Goal: Information Seeking & Learning: Learn about a topic

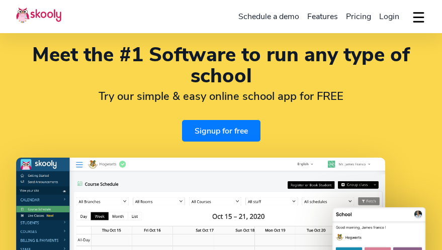
select select "en"
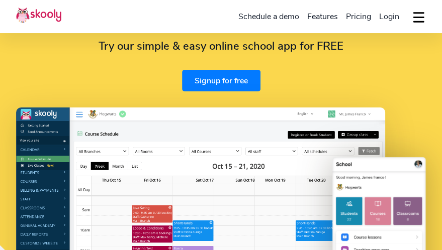
select select "65"
select select "[GEOGRAPHIC_DATA]"
select select "[GEOGRAPHIC_DATA]/[GEOGRAPHIC_DATA]"
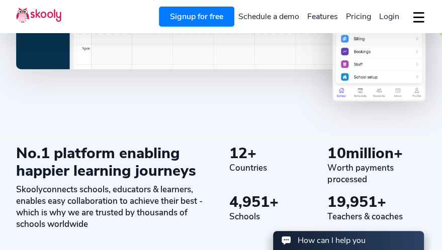
scroll to position [302, 0]
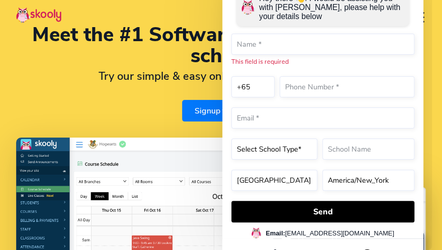
scroll to position [0, 0]
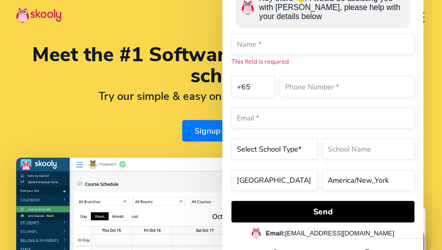
click at [48, 16] on img at bounding box center [38, 15] width 45 height 16
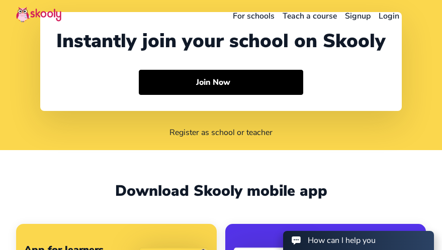
select select "65"
select select "[GEOGRAPHIC_DATA]"
select select "[GEOGRAPHIC_DATA]/[GEOGRAPHIC_DATA]"
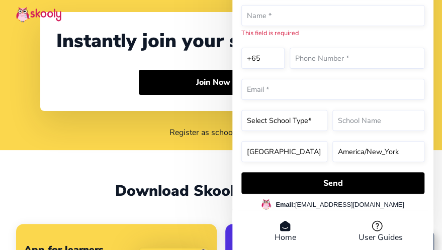
click at [107, 130] on div "Register as school or teacher" at bounding box center [220, 124] width 361 height 27
click at [28, 15] on img at bounding box center [38, 15] width 45 height 16
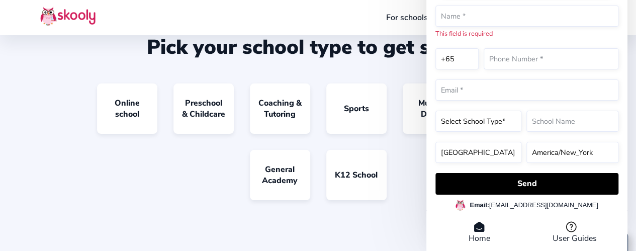
scroll to position [754, 0]
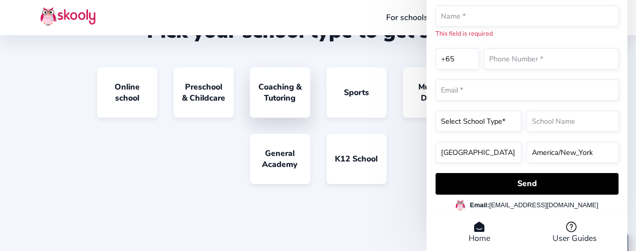
click at [282, 118] on link "Coaching & Tutoring" at bounding box center [280, 92] width 60 height 50
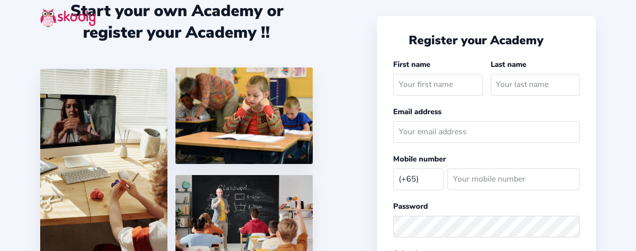
select select "SG"
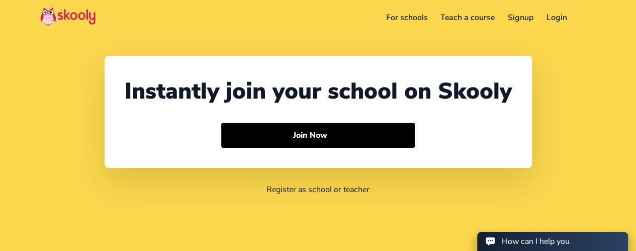
select select "65"
select select "[GEOGRAPHIC_DATA]"
select select "[GEOGRAPHIC_DATA]/[GEOGRAPHIC_DATA]"
click at [583, 17] on button at bounding box center [588, 18] width 15 height 17
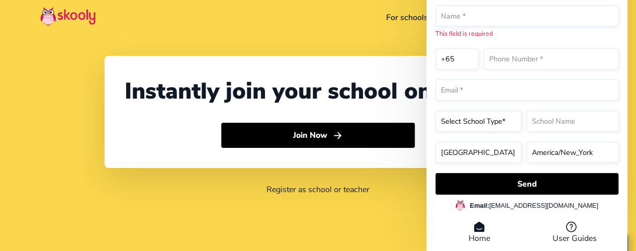
click at [409, 18] on link "For schools" at bounding box center [407, 18] width 55 height 16
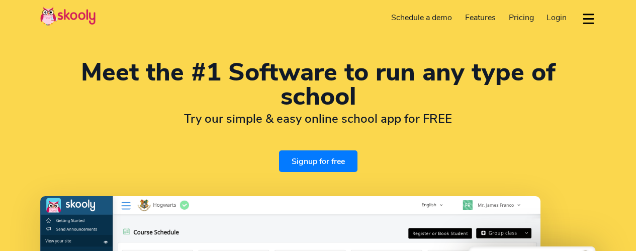
select select "en"
select select "65"
select select "[GEOGRAPHIC_DATA]"
select select "[GEOGRAPHIC_DATA]/[GEOGRAPHIC_DATA]"
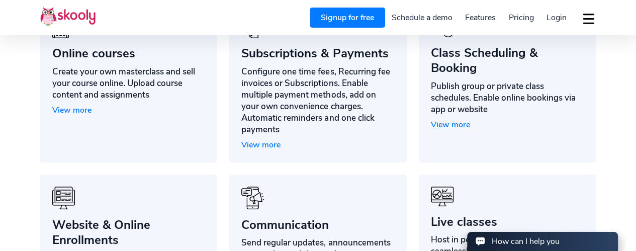
scroll to position [804, 0]
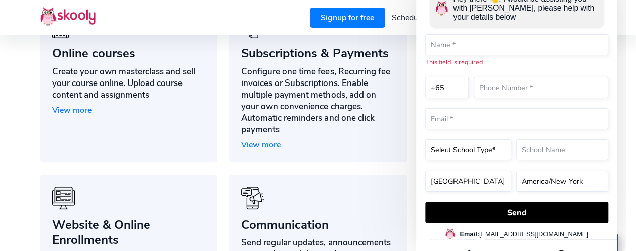
click at [17, 75] on section "Get rid of excels, multiple softwares. All tools to run your teaching business …" at bounding box center [318, 110] width 636 height 476
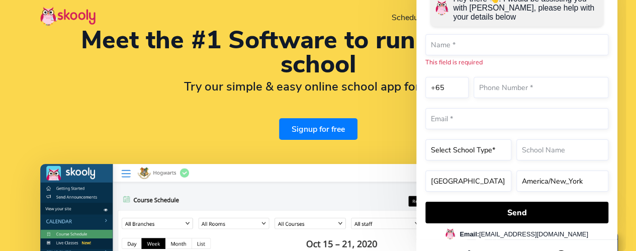
scroll to position [0, 0]
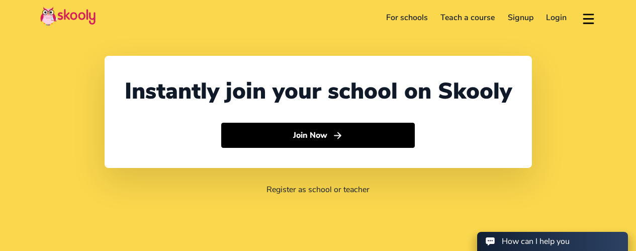
select select "65"
select select "[GEOGRAPHIC_DATA]"
select select "[GEOGRAPHIC_DATA]/[GEOGRAPHIC_DATA]"
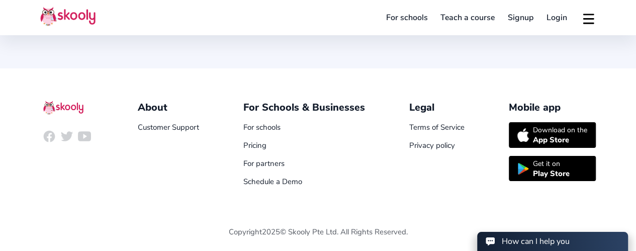
scroll to position [1106, 0]
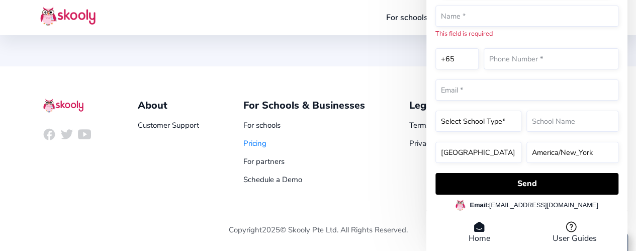
click at [256, 148] on link "Pricing" at bounding box center [254, 143] width 23 height 10
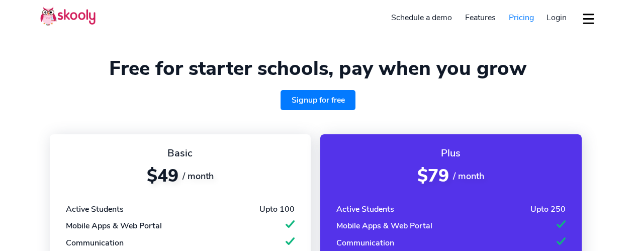
select select "en"
select select "65"
select select "[GEOGRAPHIC_DATA]"
select select "[GEOGRAPHIC_DATA]/[GEOGRAPHIC_DATA]"
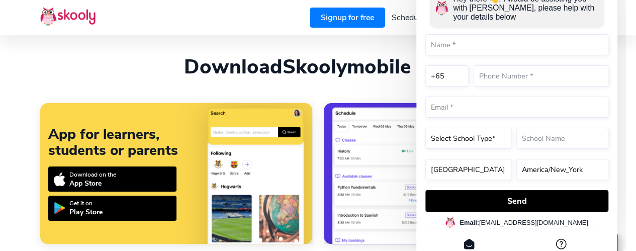
scroll to position [1440, 0]
